Goal: Transaction & Acquisition: Purchase product/service

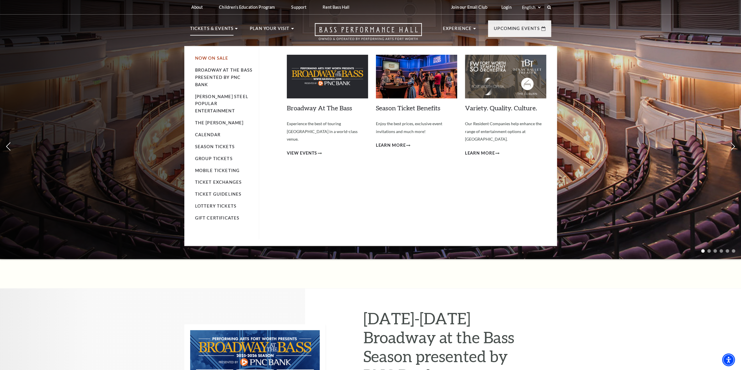
click at [217, 61] on link "Now On Sale" at bounding box center [212, 58] width 34 height 5
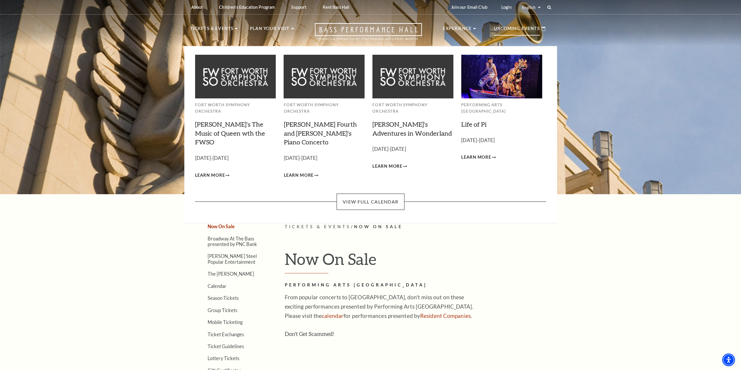
click at [508, 29] on p "Upcoming Events" at bounding box center [517, 30] width 46 height 10
click at [214, 127] on link "[PERSON_NAME]'s The Music of Queen wth the FWSO" at bounding box center [230, 133] width 70 height 26
